Goal: Navigation & Orientation: Find specific page/section

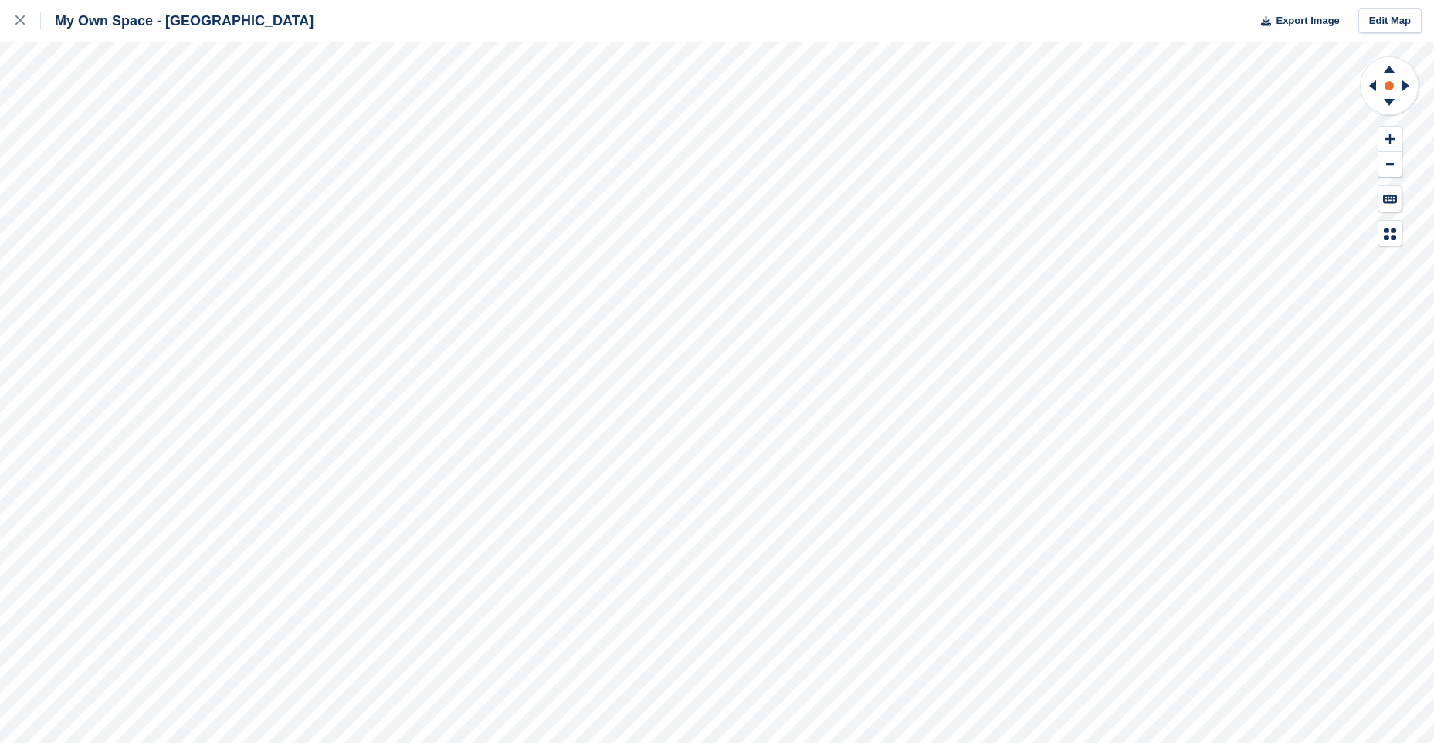
drag, startPoint x: 1390, startPoint y: 68, endPoint x: 1396, endPoint y: 93, distance: 26.2
click at [1390, 70] on icon at bounding box center [1389, 69] width 11 height 7
drag, startPoint x: 1391, startPoint y: 98, endPoint x: 1379, endPoint y: 102, distance: 12.2
click at [1388, 99] on g at bounding box center [1389, 104] width 40 height 19
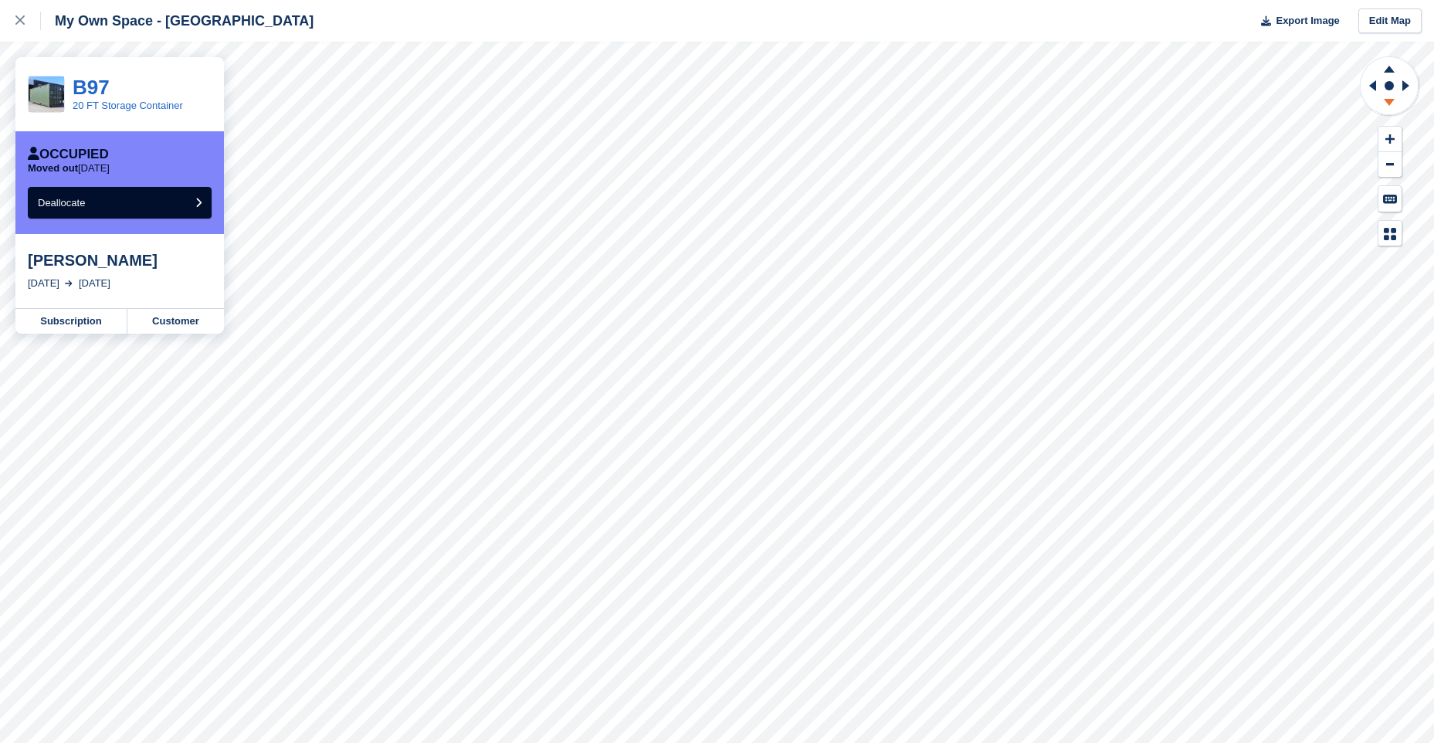
click at [1384, 103] on icon at bounding box center [1389, 104] width 40 height 19
drag, startPoint x: 1391, startPoint y: 66, endPoint x: 1364, endPoint y: 63, distance: 28.1
click at [1364, 63] on icon at bounding box center [1389, 87] width 61 height 62
